Goal: Contribute content

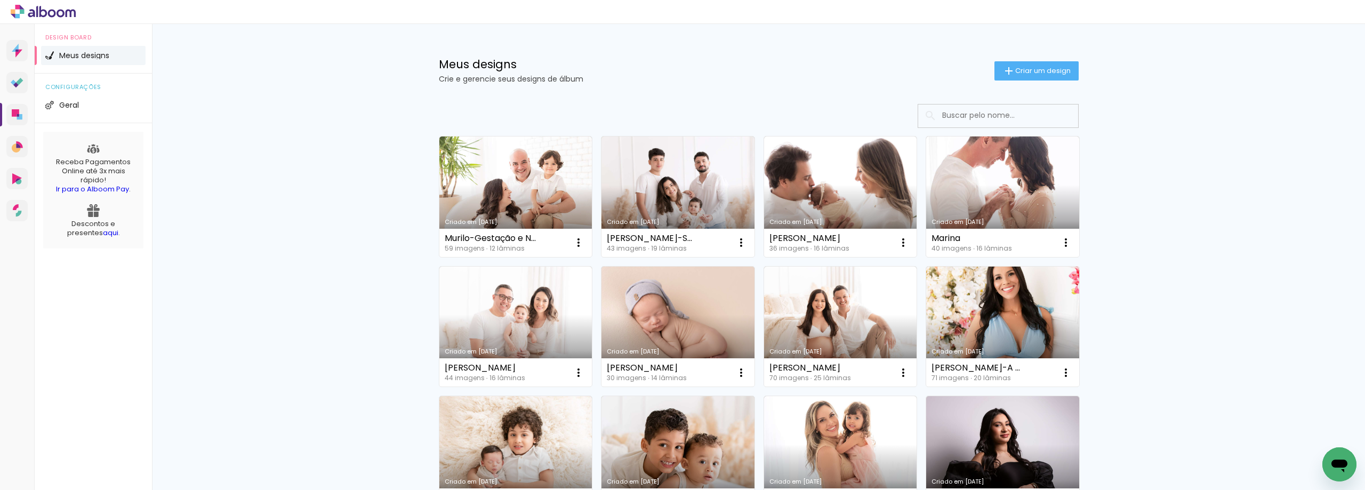
click at [504, 193] on link "Criado em [DATE]" at bounding box center [515, 196] width 153 height 120
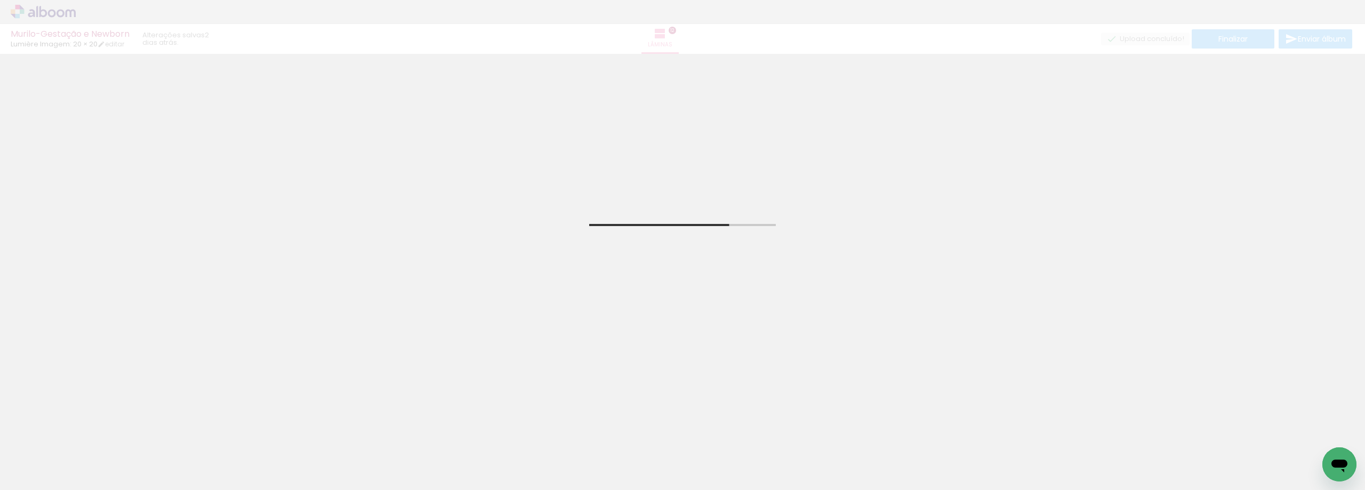
click at [36, 473] on span "Adicionar Fotos" at bounding box center [38, 476] width 32 height 12
click at [0, 0] on input "file" at bounding box center [0, 0] width 0 height 0
